Goal: Navigation & Orientation: Understand site structure

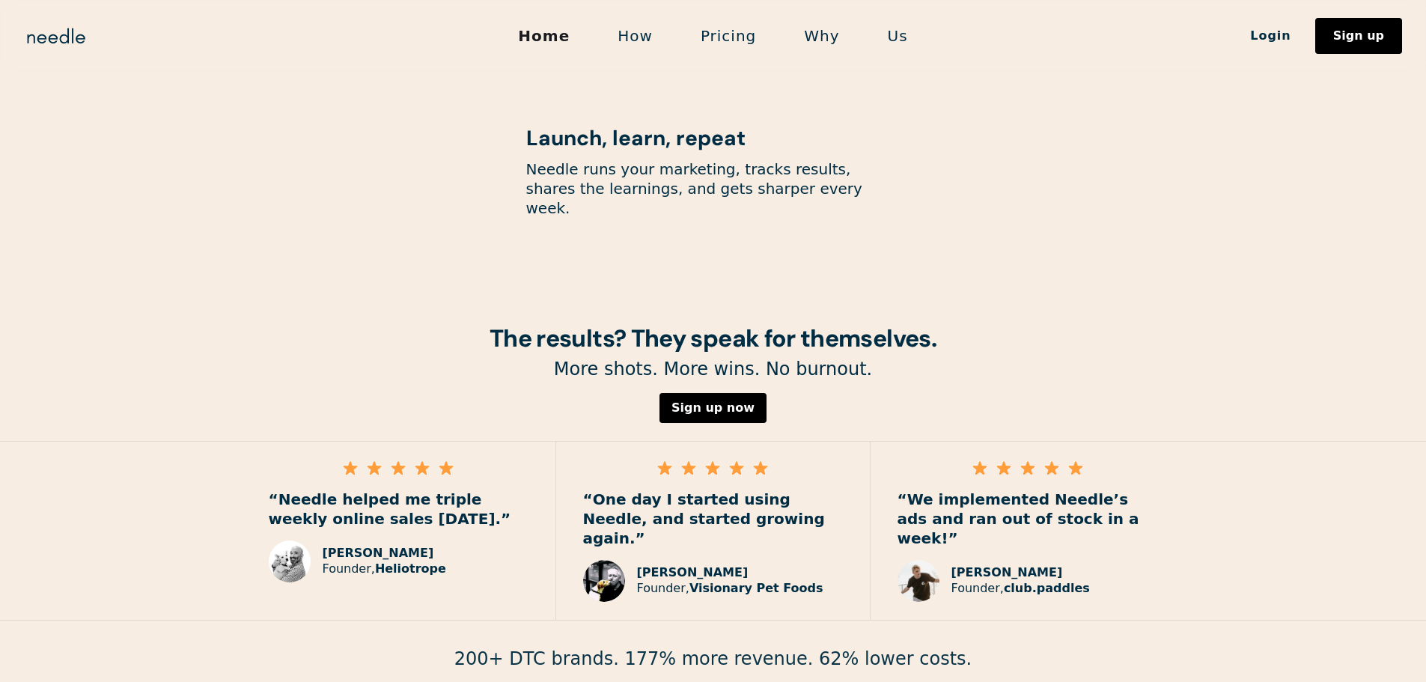
scroll to position [2066, 0]
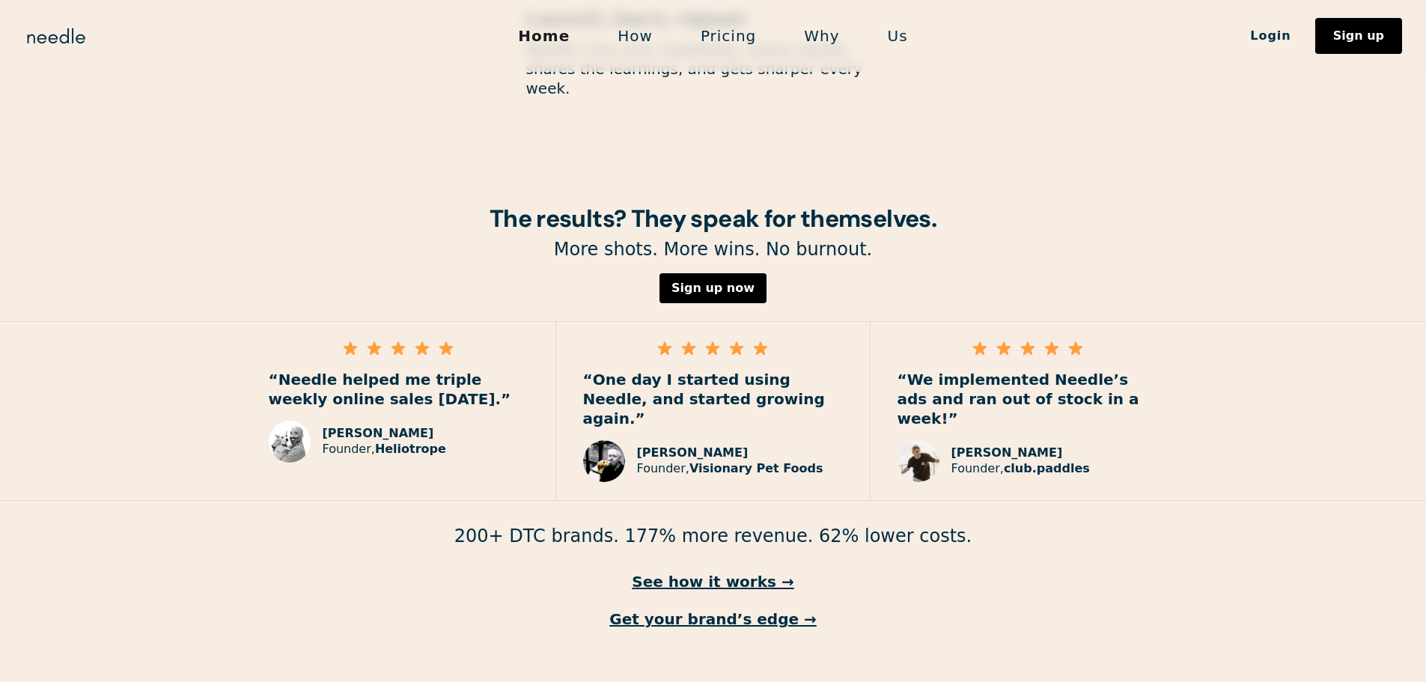
click at [644, 37] on link "How" at bounding box center [635, 35] width 83 height 31
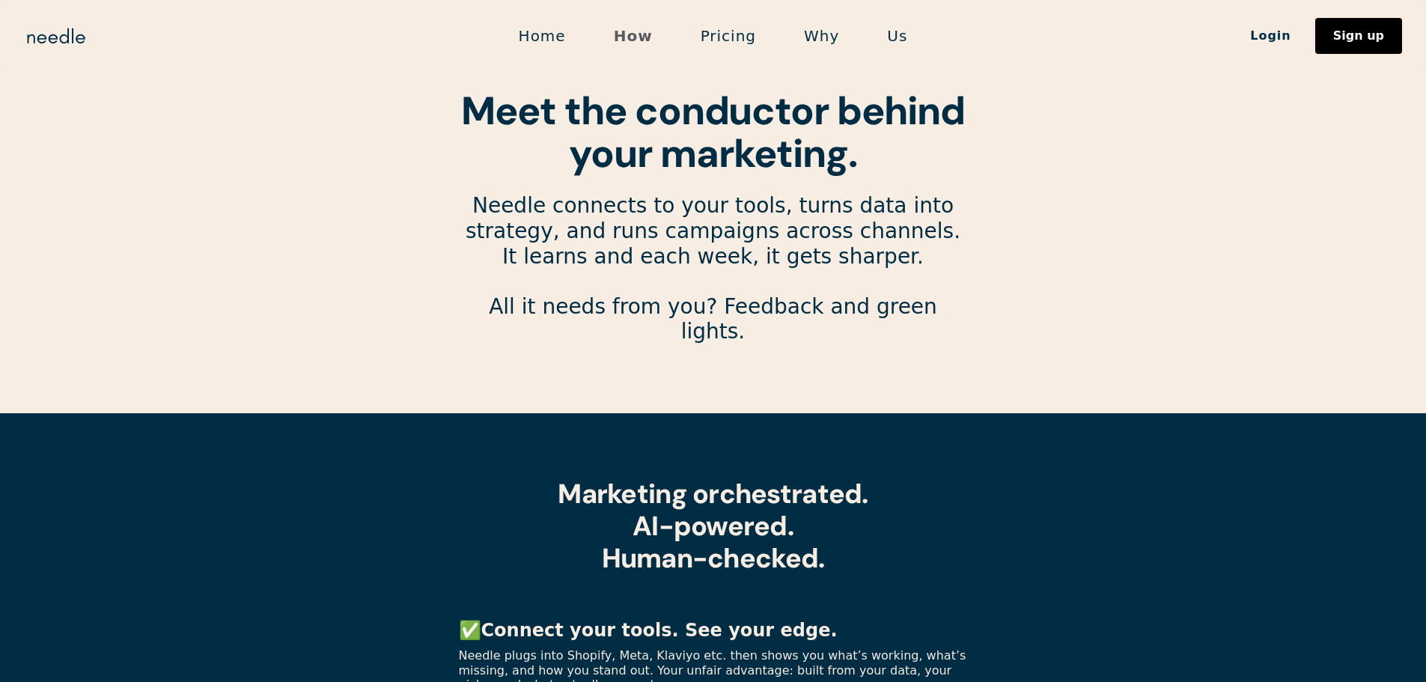
drag, startPoint x: 392, startPoint y: 420, endPoint x: 650, endPoint y: 38, distance: 461.0
click at [808, 34] on link "Why" at bounding box center [821, 35] width 83 height 31
